Goal: Task Accomplishment & Management: Use online tool/utility

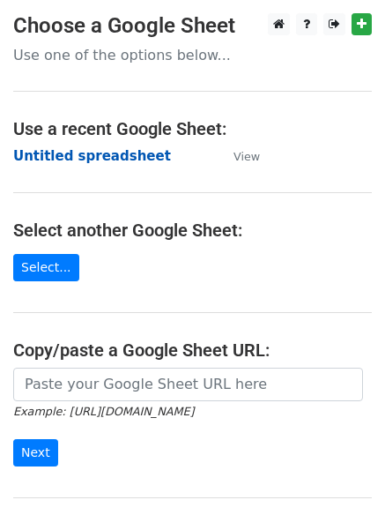
click at [125, 161] on strong "Untitled spreadsheet" at bounding box center [92, 156] width 158 height 16
click at [119, 150] on strong "Untitled spreadsheet" at bounding box center [92, 156] width 158 height 16
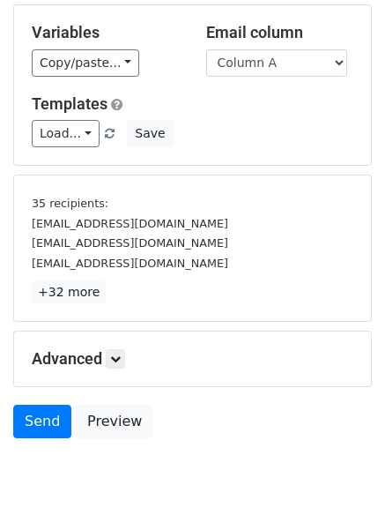
scroll to position [164, 0]
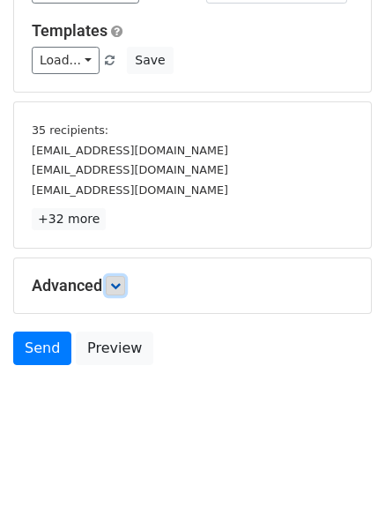
click at [115, 285] on icon at bounding box center [115, 285] width 11 height 11
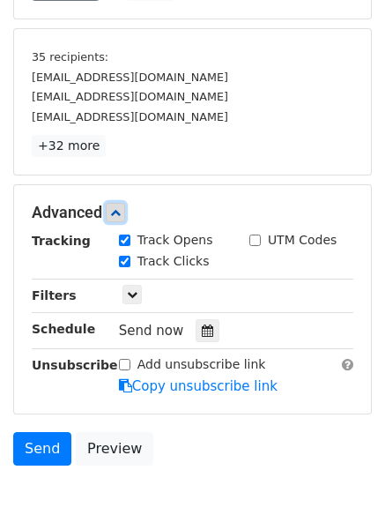
scroll to position [329, 0]
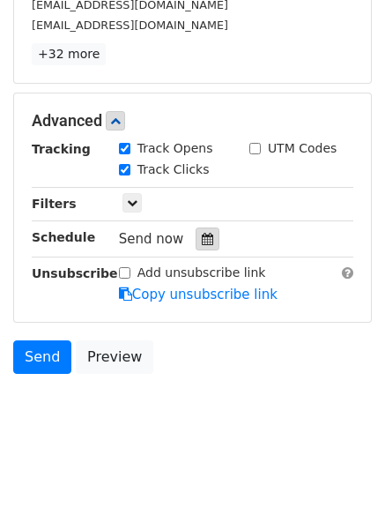
click at [197, 232] on div at bounding box center [208, 239] width 24 height 23
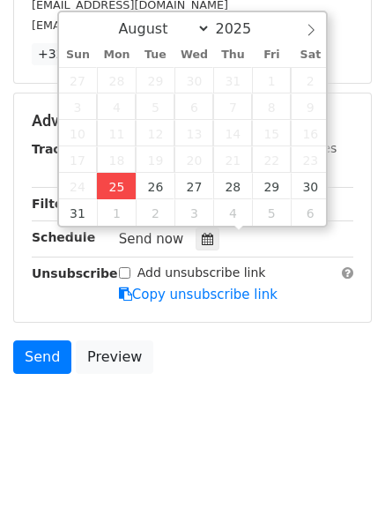
type input "2025-08-25 13:35"
type input "01"
type input "35"
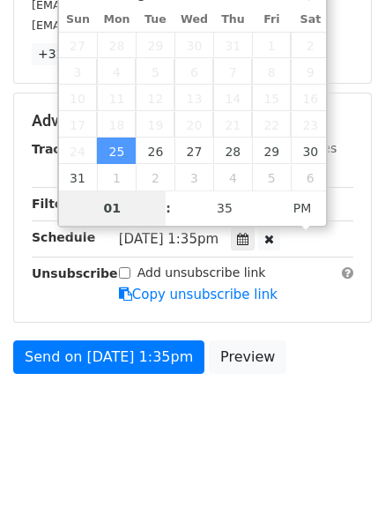
scroll to position [272, 0]
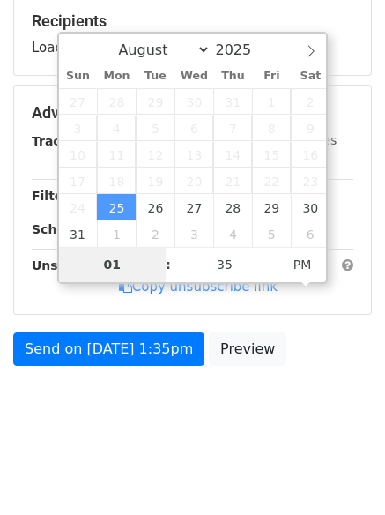
type input "4"
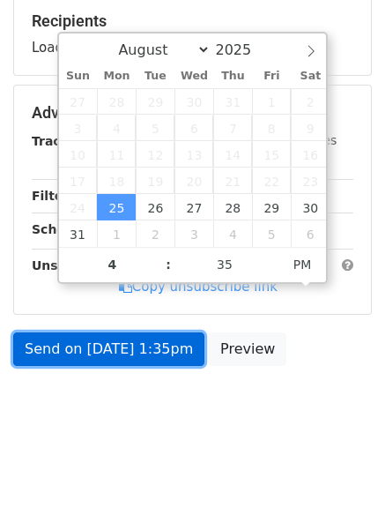
type input "2025-08-25 16:35"
click at [120, 364] on form "Variables Copy/paste... {{Column A}} {{Column B}} {{Column C}} Email column Col…" at bounding box center [192, 99] width 359 height 552
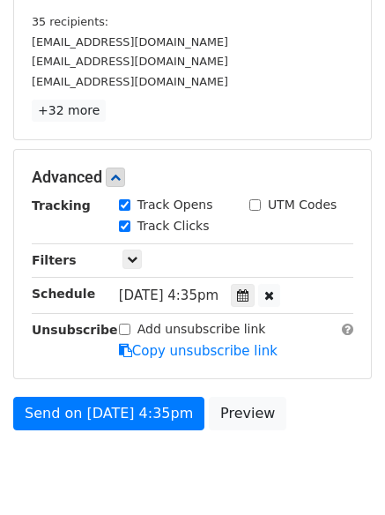
drag, startPoint x: 271, startPoint y: 301, endPoint x: 256, endPoint y: 315, distance: 20.6
click at [249, 301] on icon at bounding box center [242, 295] width 11 height 12
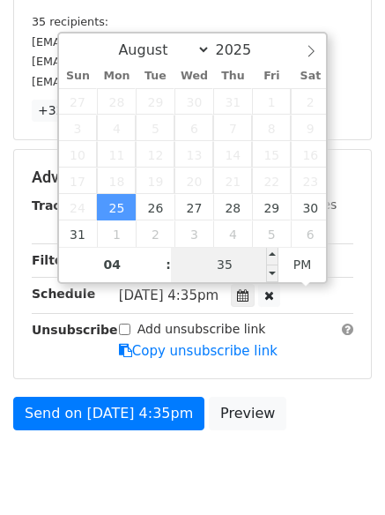
click at [205, 260] on input "35" at bounding box center [225, 264] width 108 height 35
type input "0"
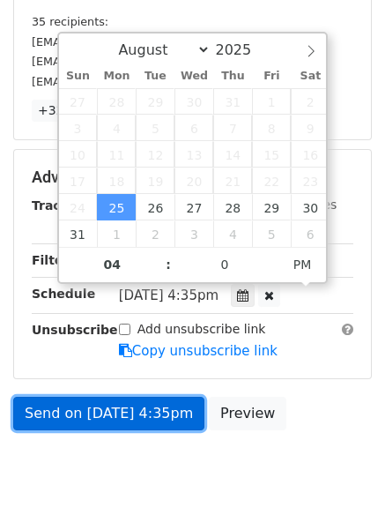
type input "2025-08-25 16:00"
click at [153, 406] on link "Send on Aug 25 at 4:35pm" at bounding box center [108, 414] width 191 height 34
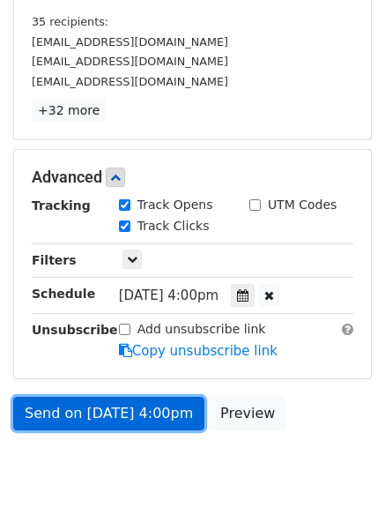
click at [142, 409] on link "Send on Aug 25 at 4:00pm" at bounding box center [108, 414] width 191 height 34
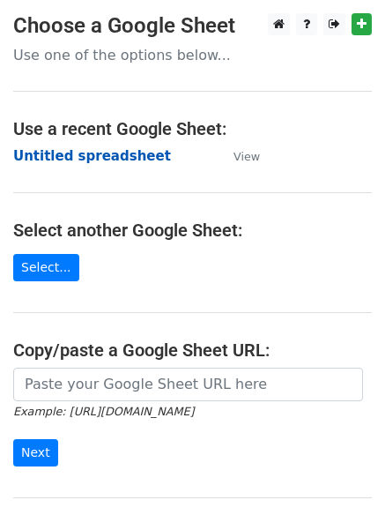
click at [112, 161] on strong "Untitled spreadsheet" at bounding box center [92, 156] width 158 height 16
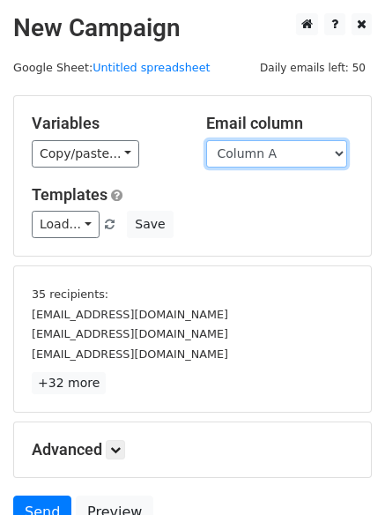
click at [272, 159] on select "Column A Column B Column C" at bounding box center [276, 153] width 141 height 27
select select "Column B"
click at [206, 140] on select "Column A Column B Column C" at bounding box center [276, 153] width 141 height 27
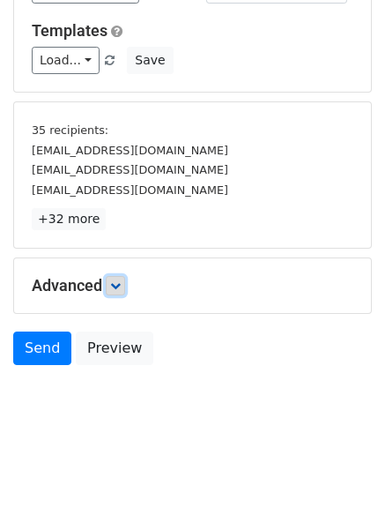
click at [109, 292] on link at bounding box center [115, 285] width 19 height 19
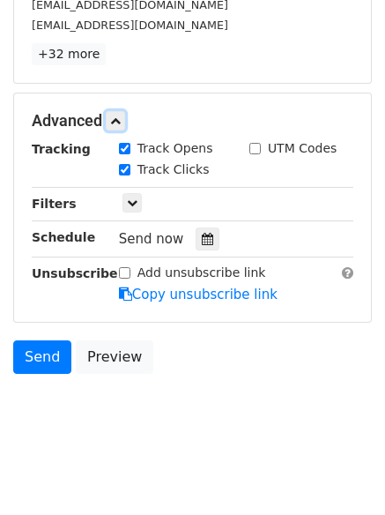
scroll to position [330, 0]
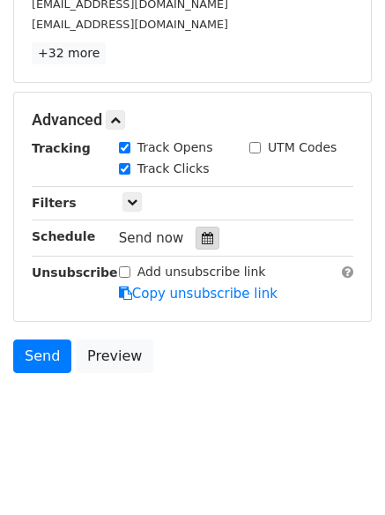
click at [202, 233] on icon at bounding box center [207, 238] width 11 height 12
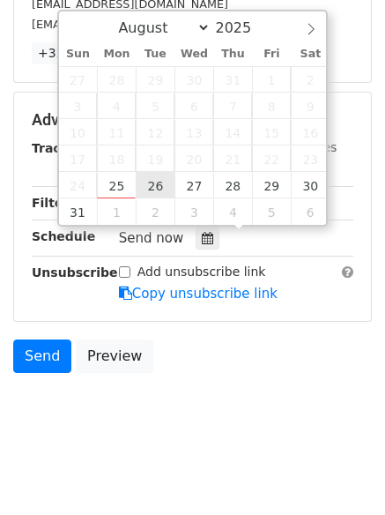
type input "2025-08-26 12:00"
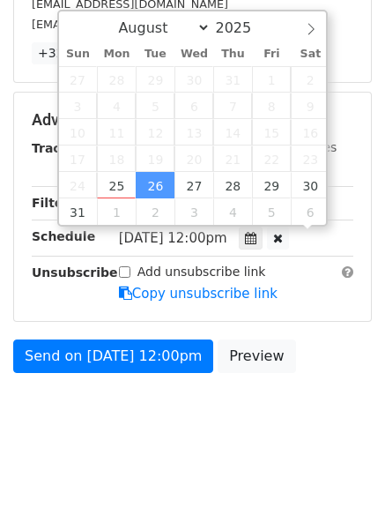
scroll to position [1, 0]
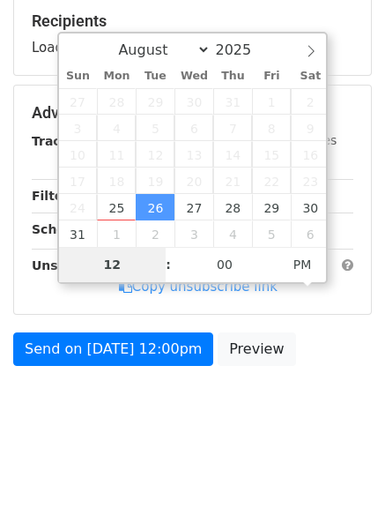
type input "5"
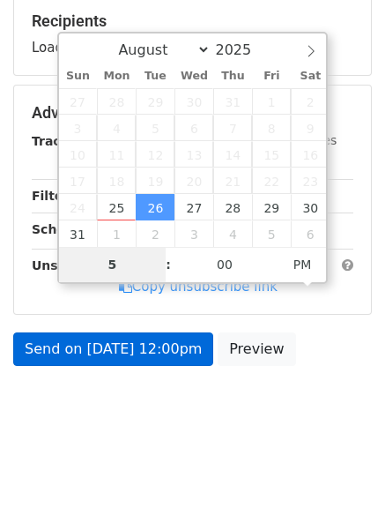
scroll to position [330, 0]
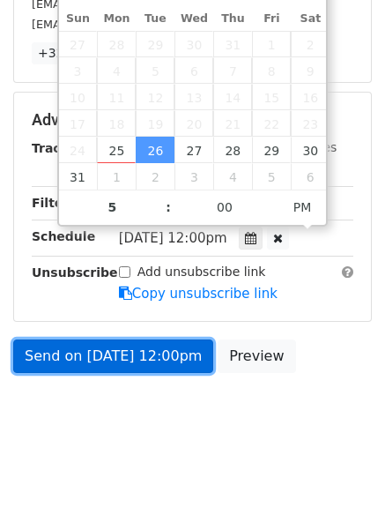
type input "2025-08-26 17:00"
click at [169, 351] on link "Send on Aug 26 at 12:00pm" at bounding box center [113, 356] width 200 height 34
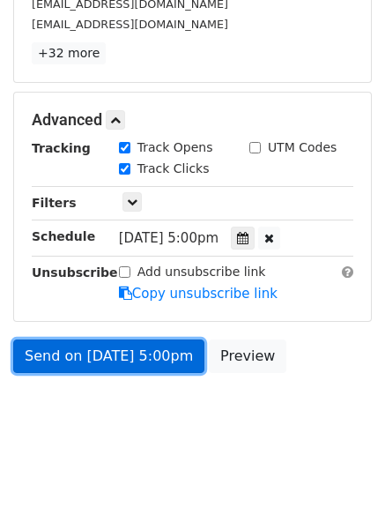
click at [71, 346] on link "Send on Aug 26 at 5:00pm" at bounding box center [108, 356] width 191 height 34
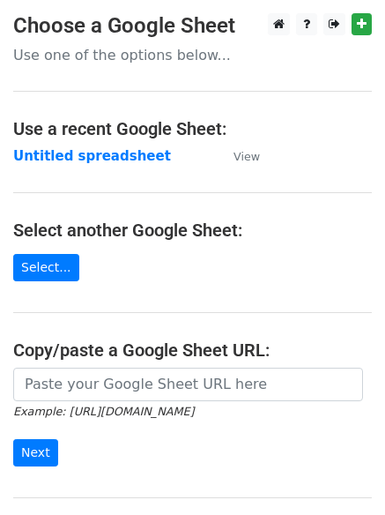
click at [127, 167] on main "Choose a Google Sheet Use one of the options below... Use a recent Google Sheet…" at bounding box center [192, 287] width 385 height 548
click at [138, 151] on strong "Untitled spreadsheet" at bounding box center [92, 156] width 158 height 16
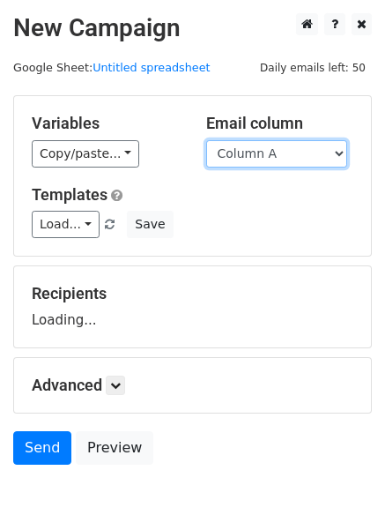
drag, startPoint x: 0, startPoint y: 0, endPoint x: 265, endPoint y: 152, distance: 305.7
click at [265, 152] on select "Column A Column B Column C" at bounding box center [276, 153] width 141 height 27
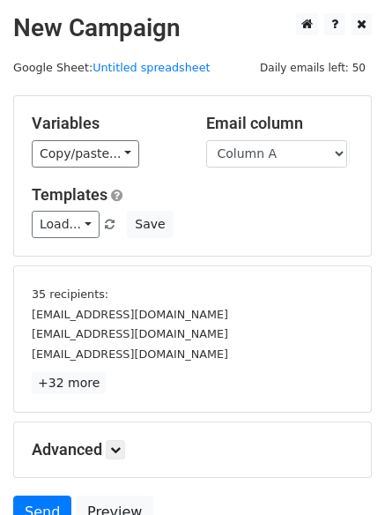
click at [263, 233] on div "Load... No templates saved Save" at bounding box center [193, 224] width 348 height 27
click at [289, 153] on select "Column A Column B Column C" at bounding box center [276, 153] width 141 height 27
select select "Column C"
click at [206, 140] on select "Column A Column B Column C" at bounding box center [276, 153] width 141 height 27
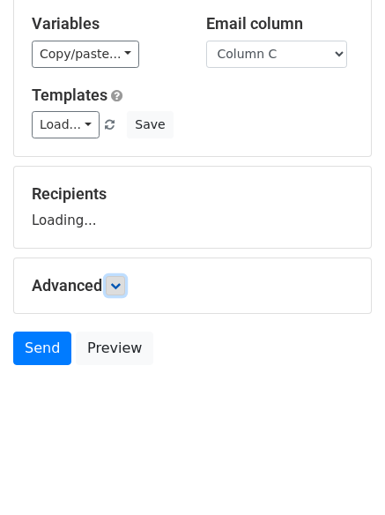
click at [121, 288] on icon at bounding box center [115, 285] width 11 height 11
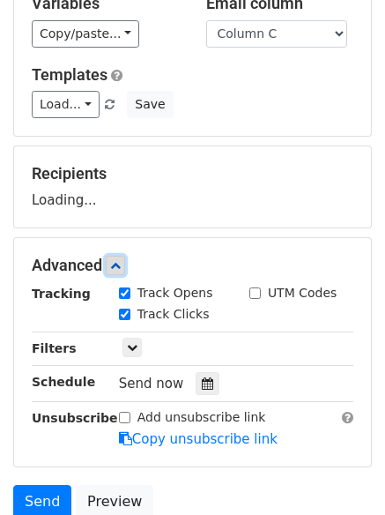
scroll to position [188, 0]
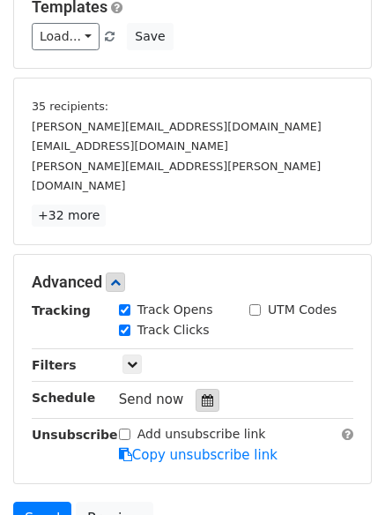
click at [206, 389] on div at bounding box center [208, 400] width 24 height 23
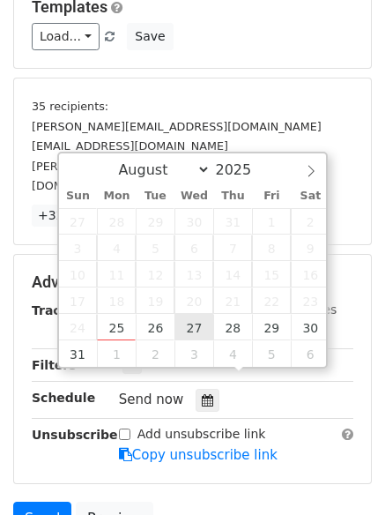
type input "2025-08-27 12:00"
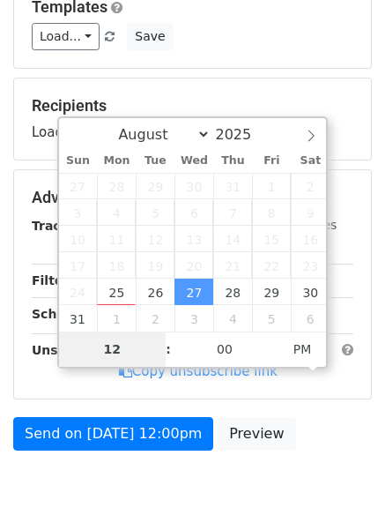
type input "6"
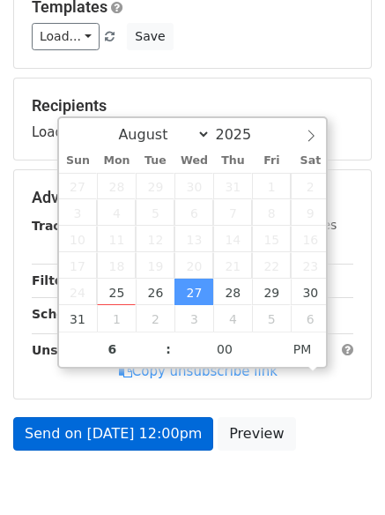
type input "2025-08-27 18:00"
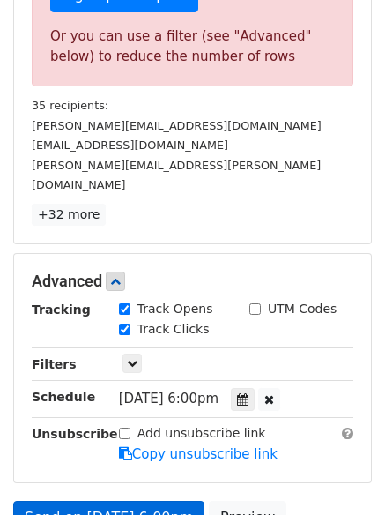
scroll to position [272, 0]
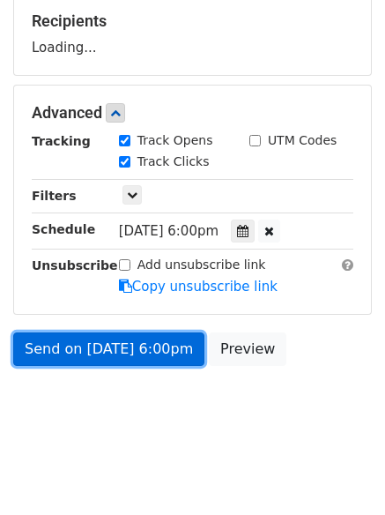
click at [167, 343] on link "Send on Aug 27 at 6:00pm" at bounding box center [108, 349] width 191 height 34
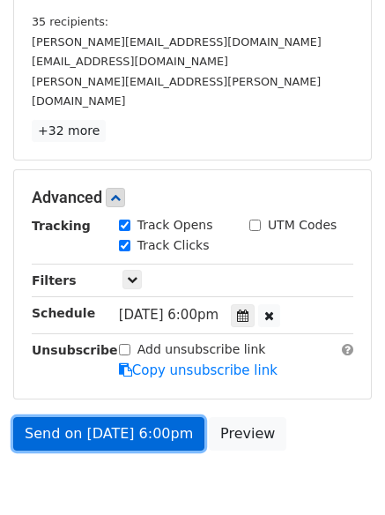
click at [136, 420] on link "Send on Aug 27 at 6:00pm" at bounding box center [108, 434] width 191 height 34
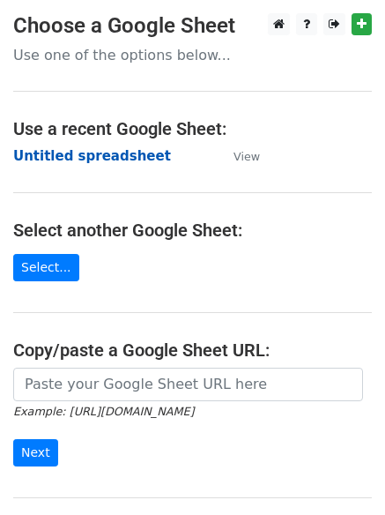
click at [88, 161] on strong "Untitled spreadsheet" at bounding box center [92, 156] width 158 height 16
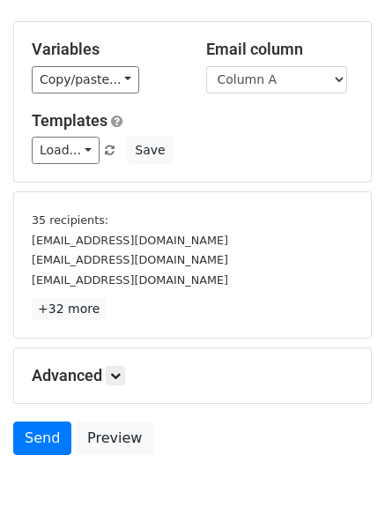
scroll to position [164, 0]
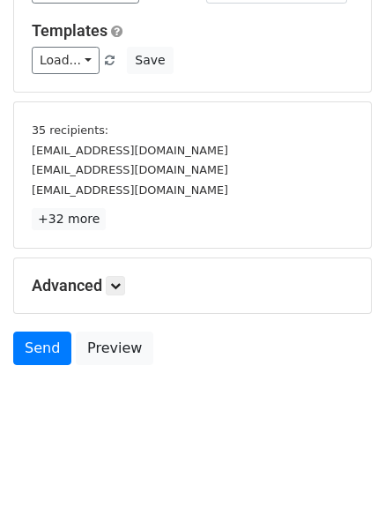
click at [108, 280] on h5 "Advanced" at bounding box center [193, 285] width 322 height 19
click at [123, 293] on link at bounding box center [115, 285] width 19 height 19
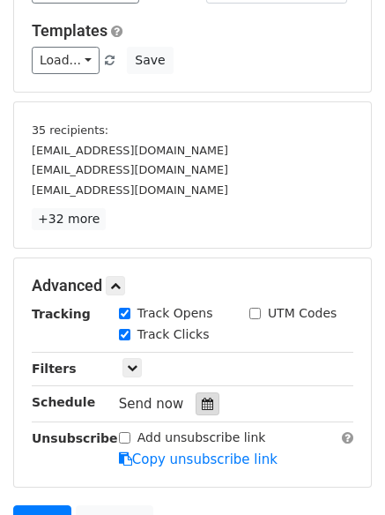
click at [202, 402] on icon at bounding box center [207, 404] width 11 height 12
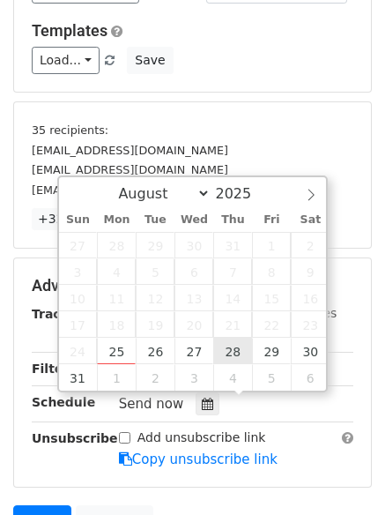
type input "[DATE] 12:00"
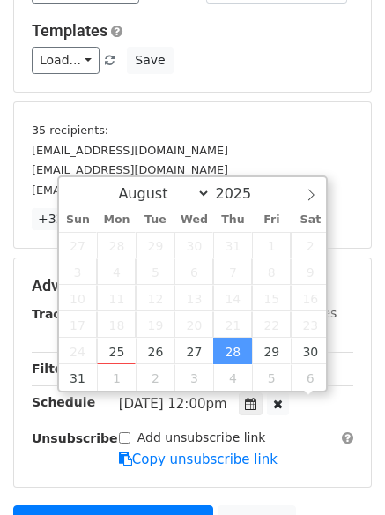
scroll to position [1, 0]
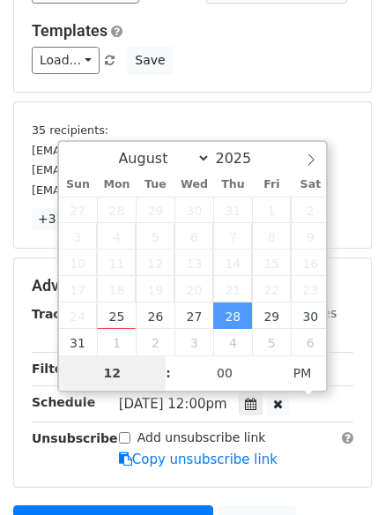
type input "7"
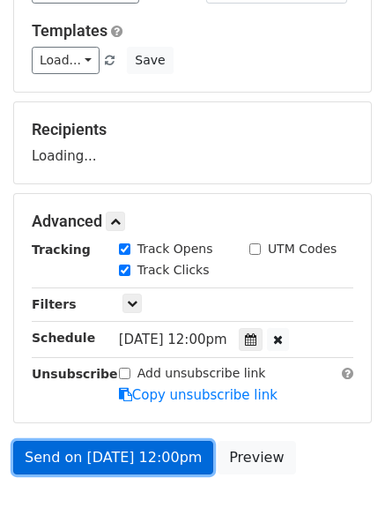
type input "[DATE] 19:00"
click at [152, 460] on link "Send on [DATE] 12:00pm" at bounding box center [113, 458] width 200 height 34
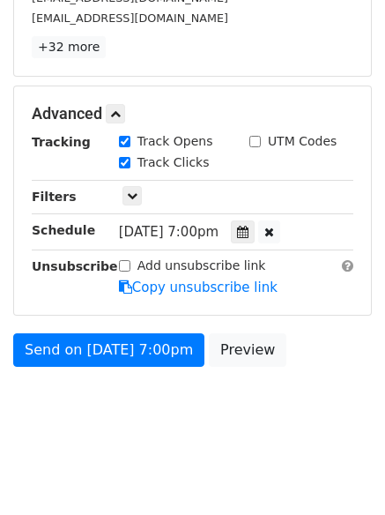
scroll to position [337, 0]
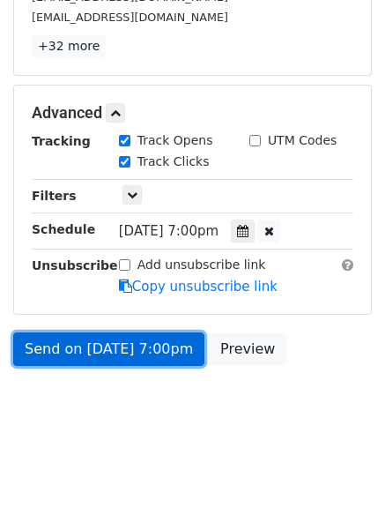
click at [148, 354] on link "Send on Aug 28 at 7:00pm" at bounding box center [108, 349] width 191 height 34
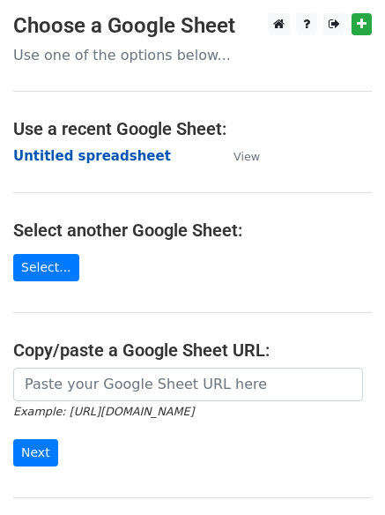
click at [106, 149] on strong "Untitled spreadsheet" at bounding box center [92, 156] width 158 height 16
click at [294, 154] on main "Choose a Google Sheet Use one of the options below... Use a recent Google Sheet…" at bounding box center [192, 287] width 385 height 548
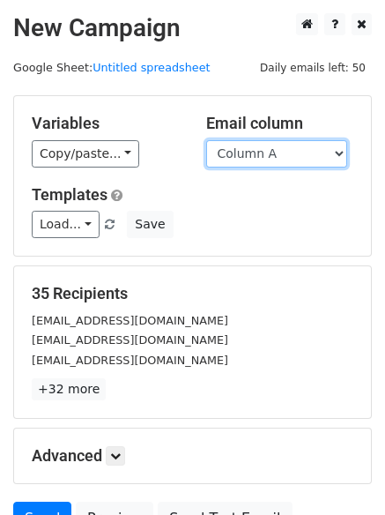
click at [302, 146] on select "Column A Column B Column C" at bounding box center [276, 153] width 141 height 27
select select "Column B"
click at [206, 140] on select "Column A Column B Column C" at bounding box center [276, 153] width 141 height 27
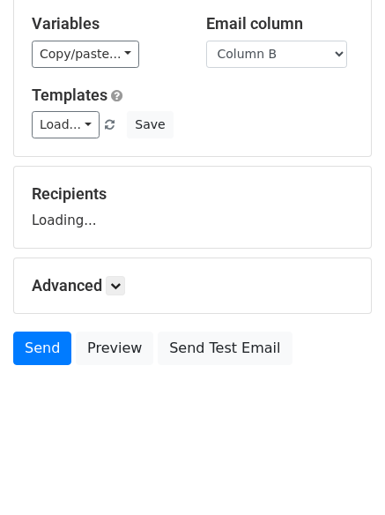
click at [131, 287] on h5 "Advanced" at bounding box center [193, 285] width 322 height 19
click at [119, 291] on link at bounding box center [115, 285] width 19 height 19
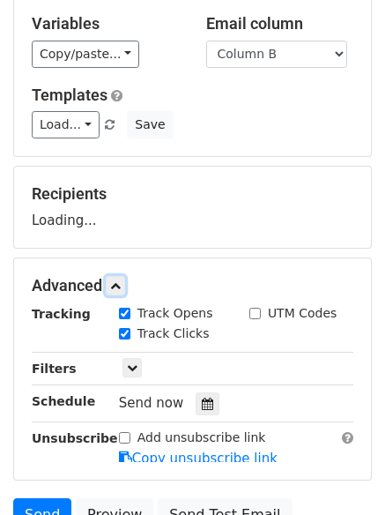
scroll to position [238, 0]
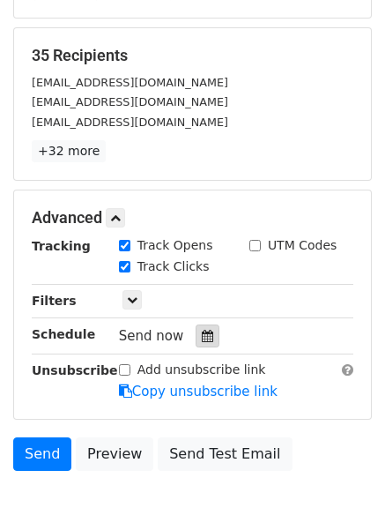
click at [202, 342] on icon at bounding box center [207, 336] width 11 height 12
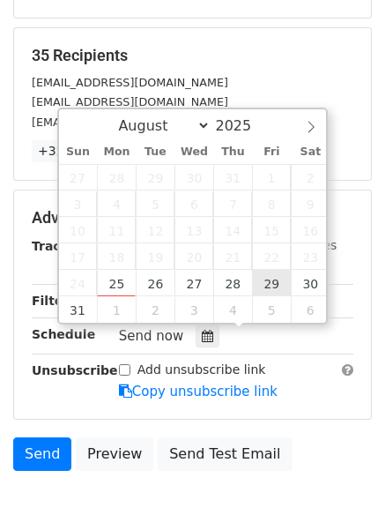
type input "2025-08-29 12:00"
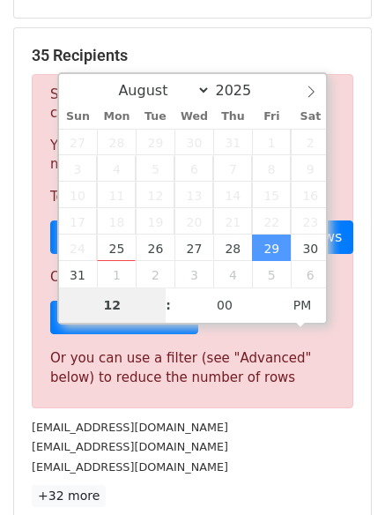
type input "8"
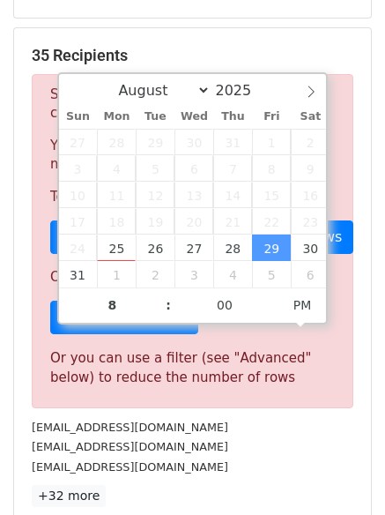
type input "2025-08-29 20:00"
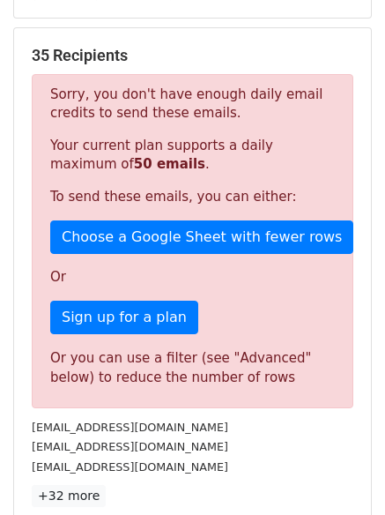
click at [242, 444] on div "info@renzairegroup.com" at bounding box center [193, 446] width 348 height 20
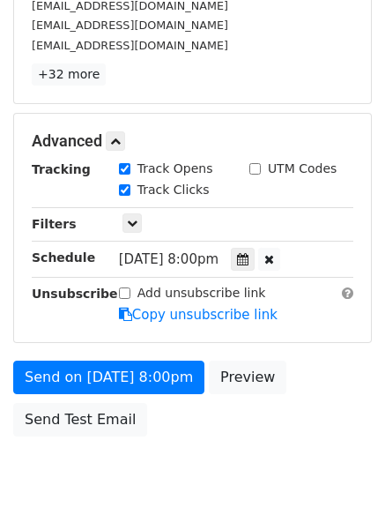
scroll to position [385, 0]
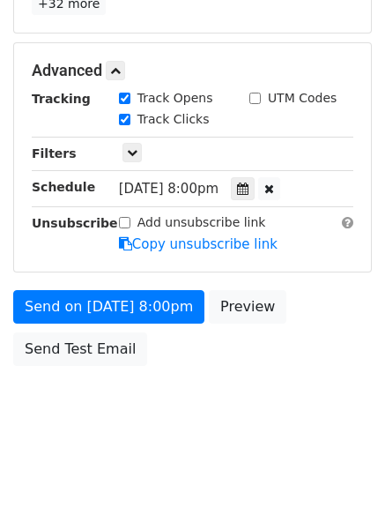
click at [164, 325] on div "Send on Aug 29 at 8:00pm Preview Send Test Email" at bounding box center [192, 332] width 385 height 85
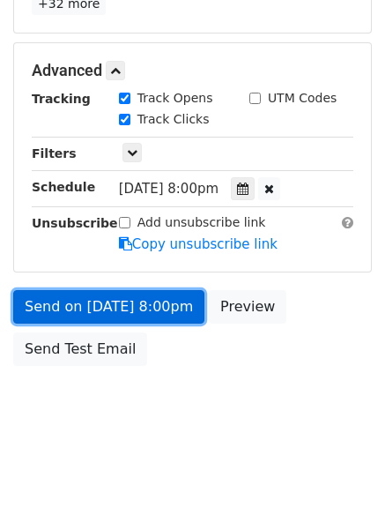
click at [138, 318] on link "Send on Aug 29 at 8:00pm" at bounding box center [108, 307] width 191 height 34
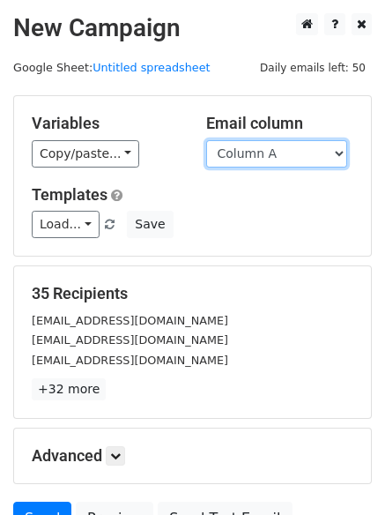
drag, startPoint x: 276, startPoint y: 149, endPoint x: 277, endPoint y: 158, distance: 8.9
click at [276, 149] on select "Column A Column B Column C" at bounding box center [276, 153] width 141 height 27
select select "Column C"
click at [206, 140] on select "Column A Column B Column C" at bounding box center [276, 153] width 141 height 27
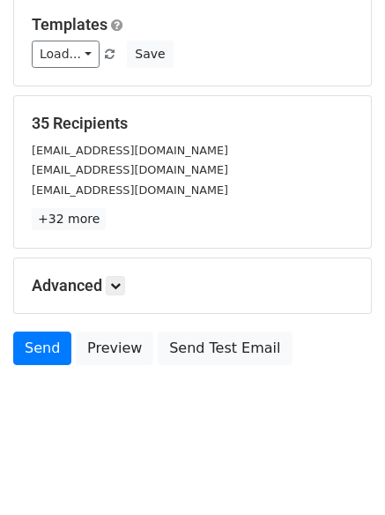
scroll to position [100, 0]
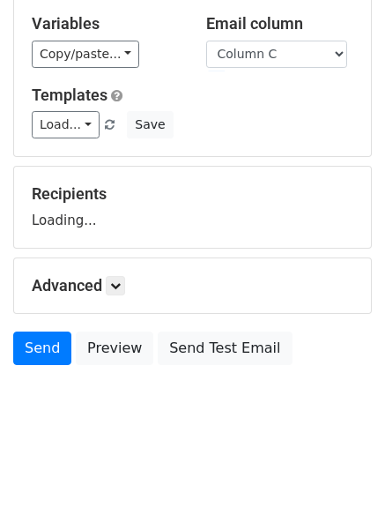
click at [104, 281] on h5 "Advanced" at bounding box center [193, 285] width 322 height 19
click at [125, 291] on link at bounding box center [115, 285] width 19 height 19
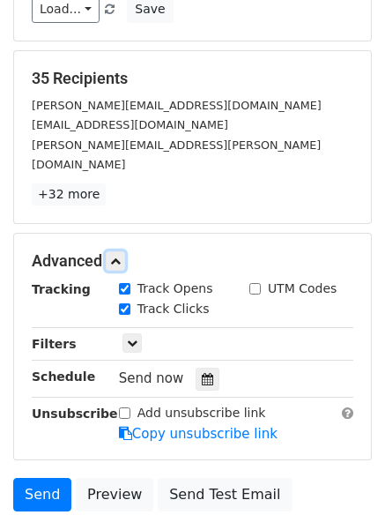
scroll to position [303, 0]
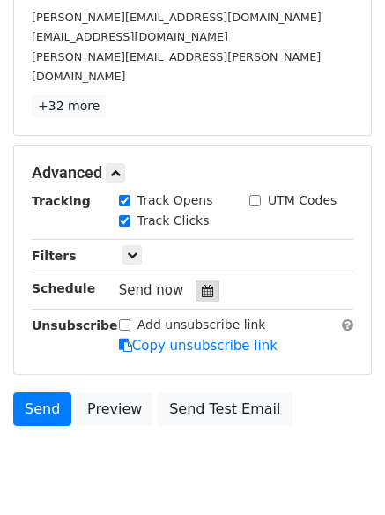
click at [205, 285] on icon at bounding box center [207, 291] width 11 height 12
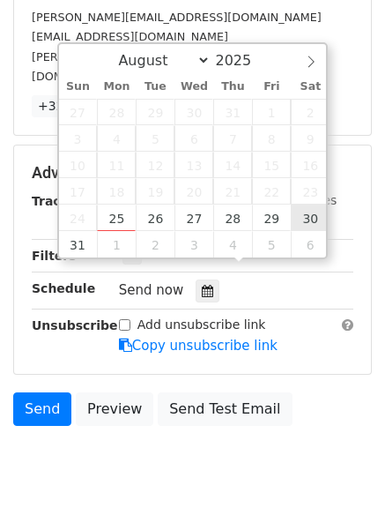
type input "2025-08-30 12:00"
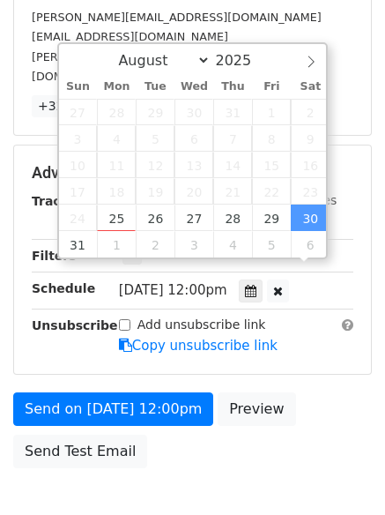
scroll to position [1, 0]
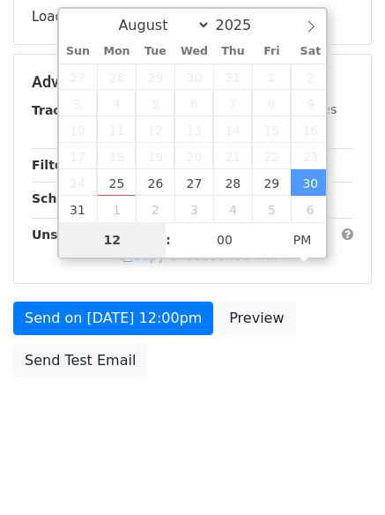
type input "9"
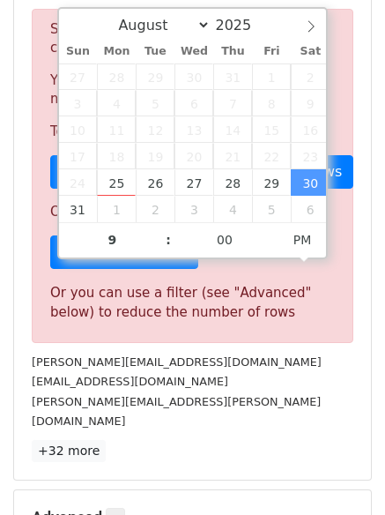
type input "2025-08-30 21:00"
click at [262, 440] on p "+32 more" at bounding box center [193, 451] width 322 height 22
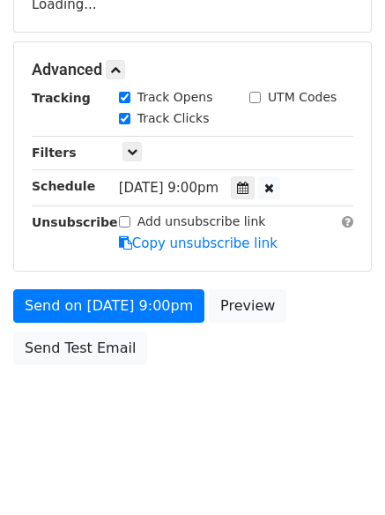
scroll to position [315, 0]
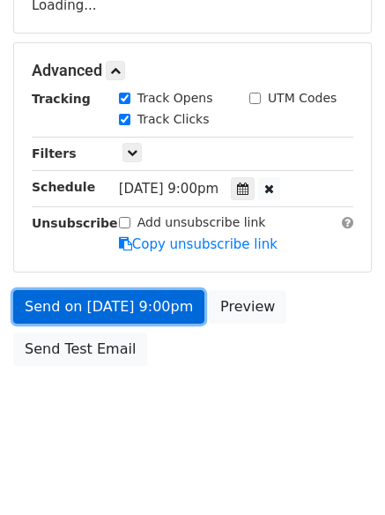
click at [170, 298] on link "Send on Aug 30 at 9:00pm" at bounding box center [108, 307] width 191 height 34
